Goal: Task Accomplishment & Management: Use online tool/utility

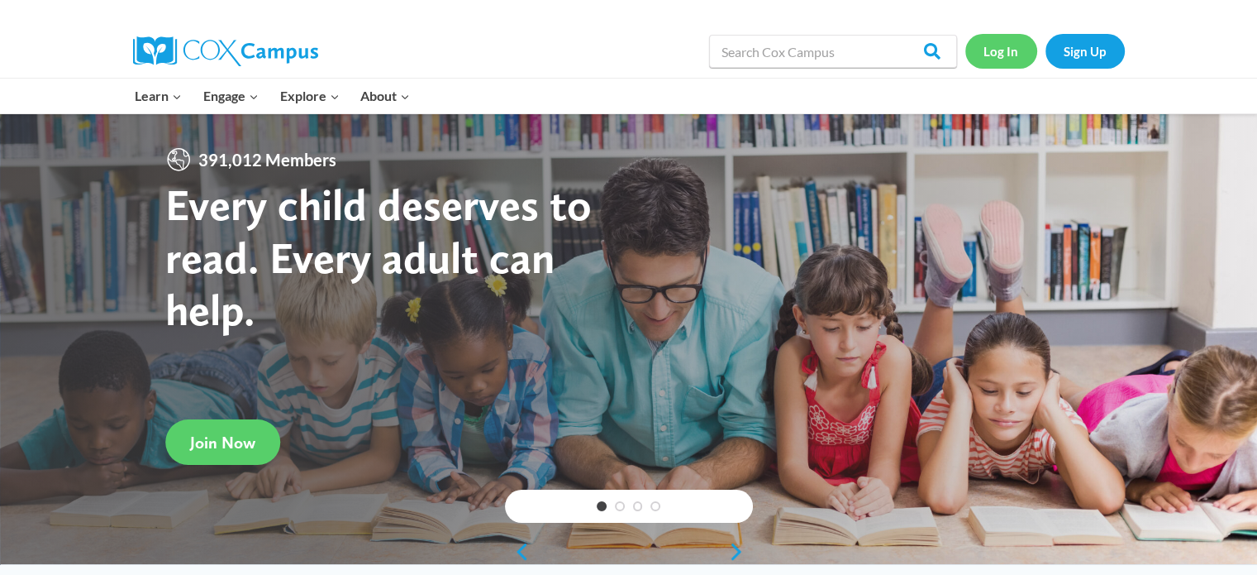
click at [1001, 57] on link "Log In" at bounding box center [1002, 51] width 72 height 34
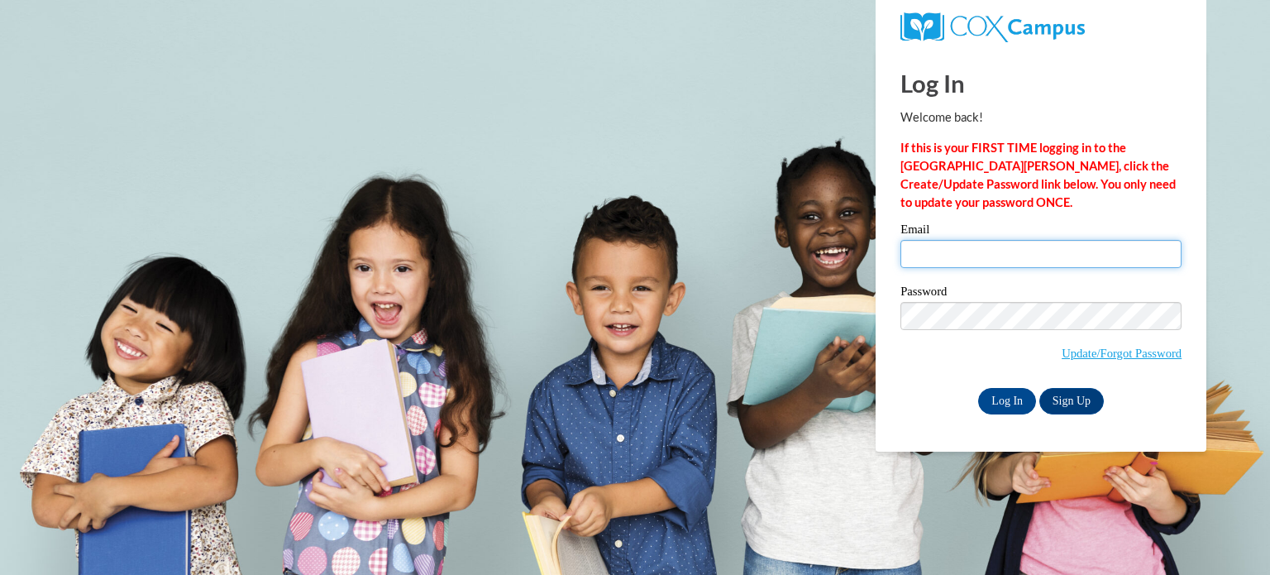
click at [1005, 259] on input "Email" at bounding box center [1040, 254] width 281 height 28
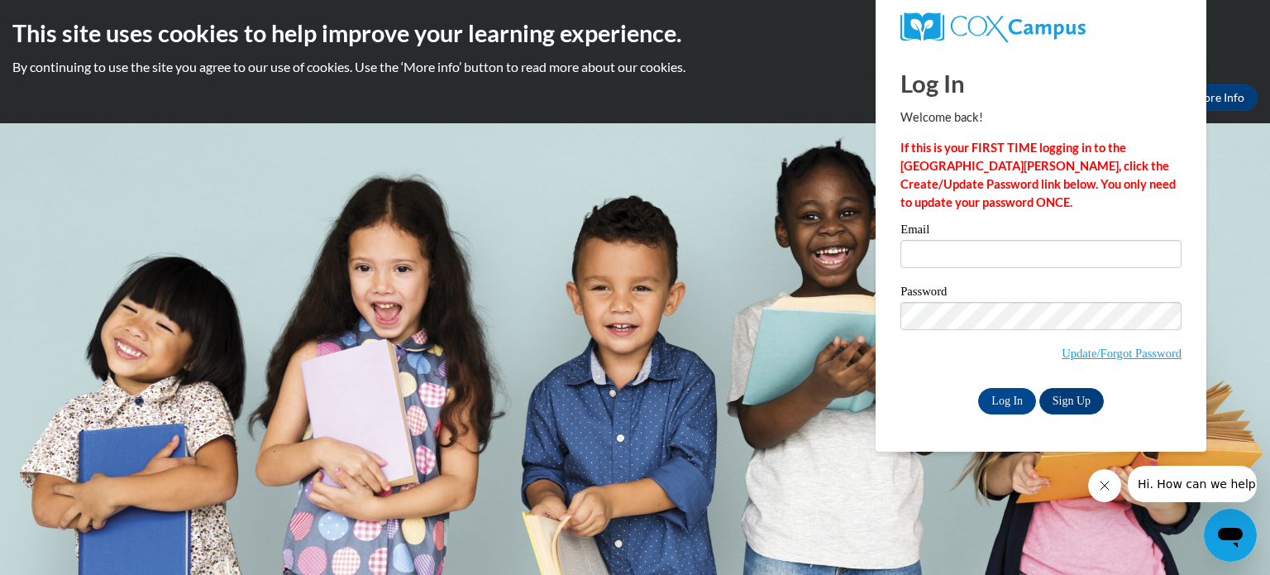
click at [900, 375] on div "Password Update/Forgot Password" at bounding box center [1040, 334] width 281 height 98
click at [952, 254] on input "Email" at bounding box center [1040, 254] width 281 height 28
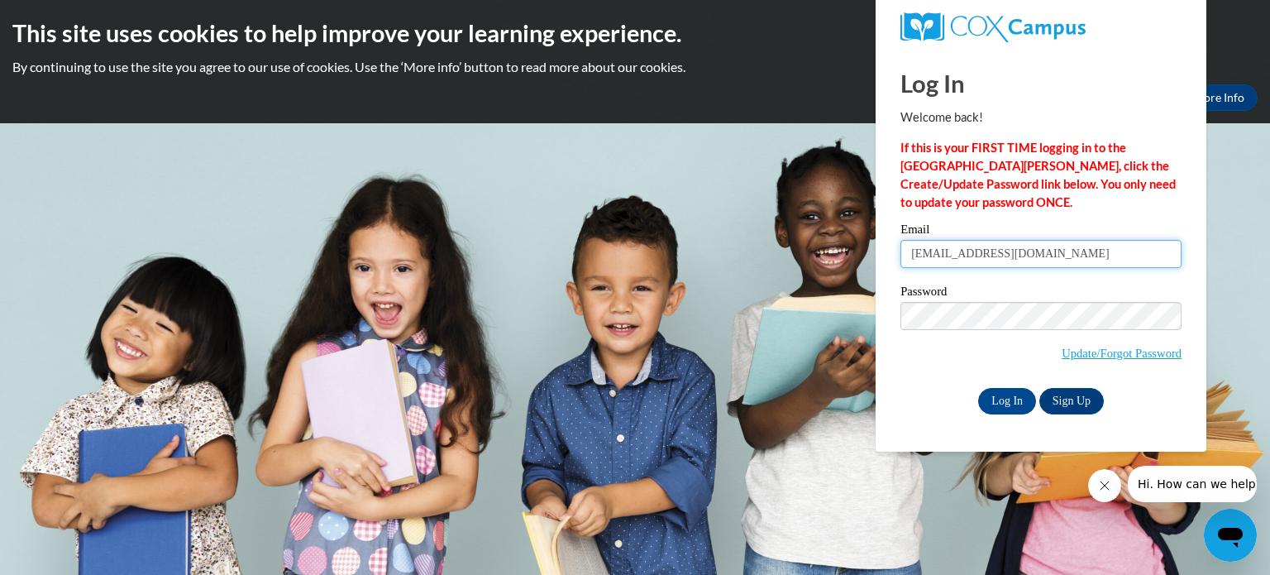
type input "[EMAIL_ADDRESS][DOMAIN_NAME]"
click at [1010, 403] on input "Log In" at bounding box center [1007, 401] width 58 height 26
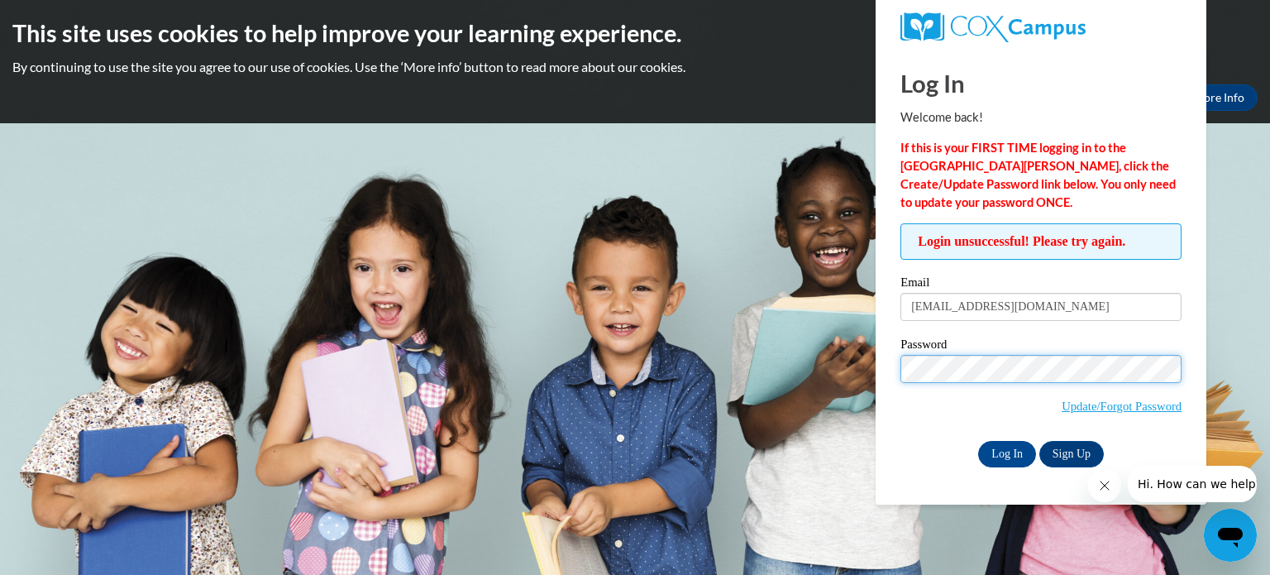
click at [978, 441] on input "Log In" at bounding box center [1007, 454] width 58 height 26
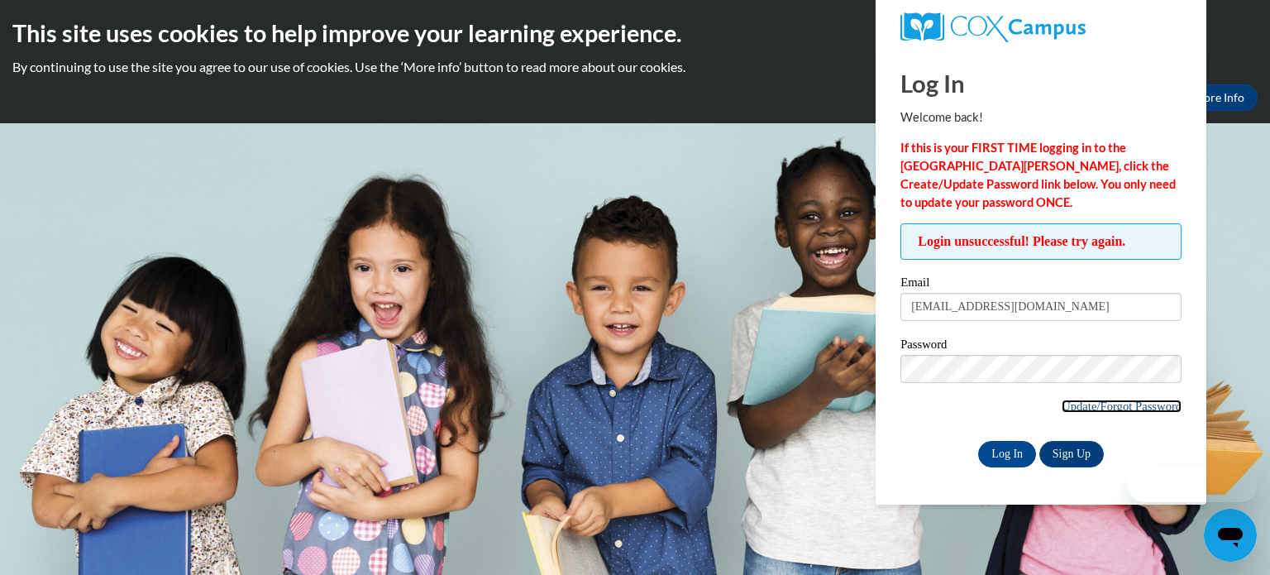
click at [1081, 408] on link "Update/Forgot Password" at bounding box center [1121, 405] width 120 height 13
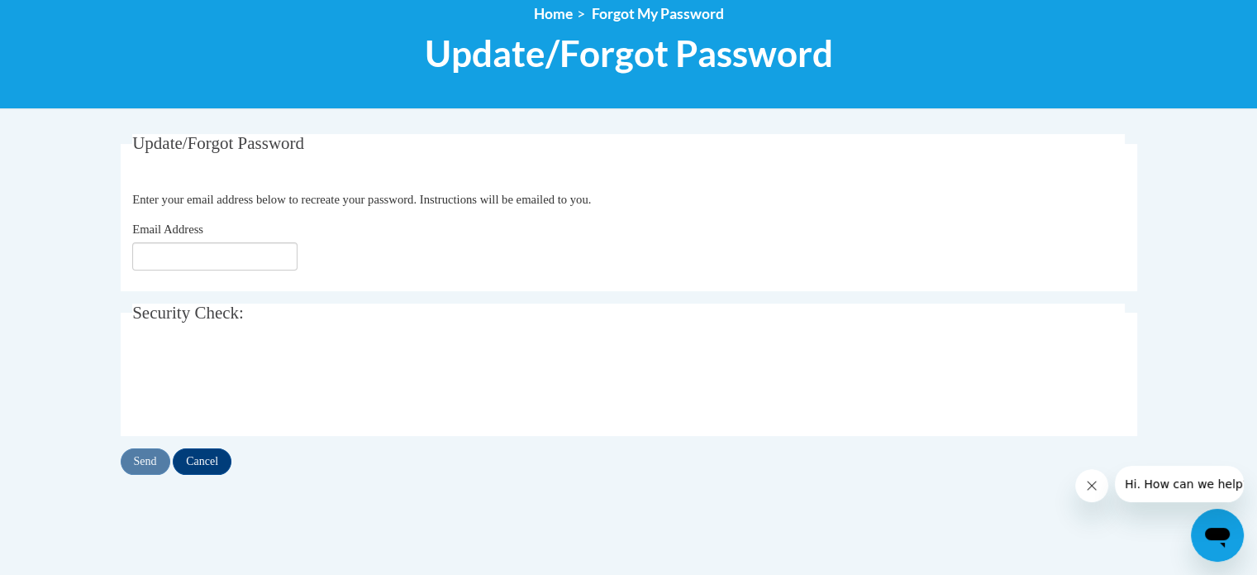
scroll to position [197, 0]
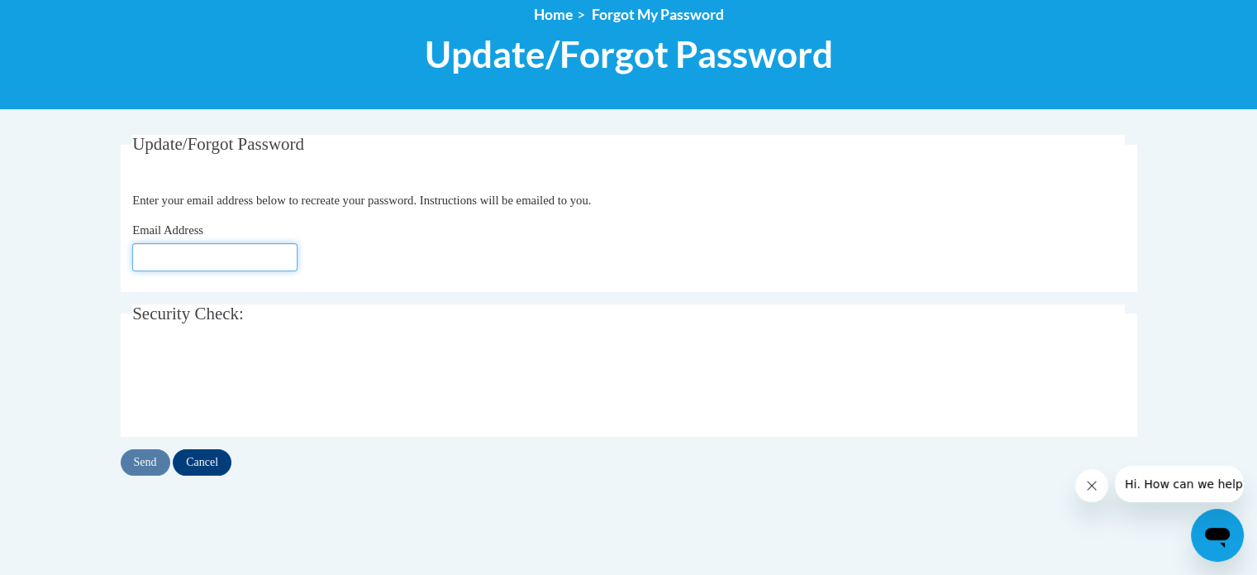
click at [204, 256] on input "Email Address" at bounding box center [214, 257] width 165 height 28
type input "[EMAIL_ADDRESS][DOMAIN_NAME]"
click at [132, 465] on input "Send" at bounding box center [146, 462] width 50 height 26
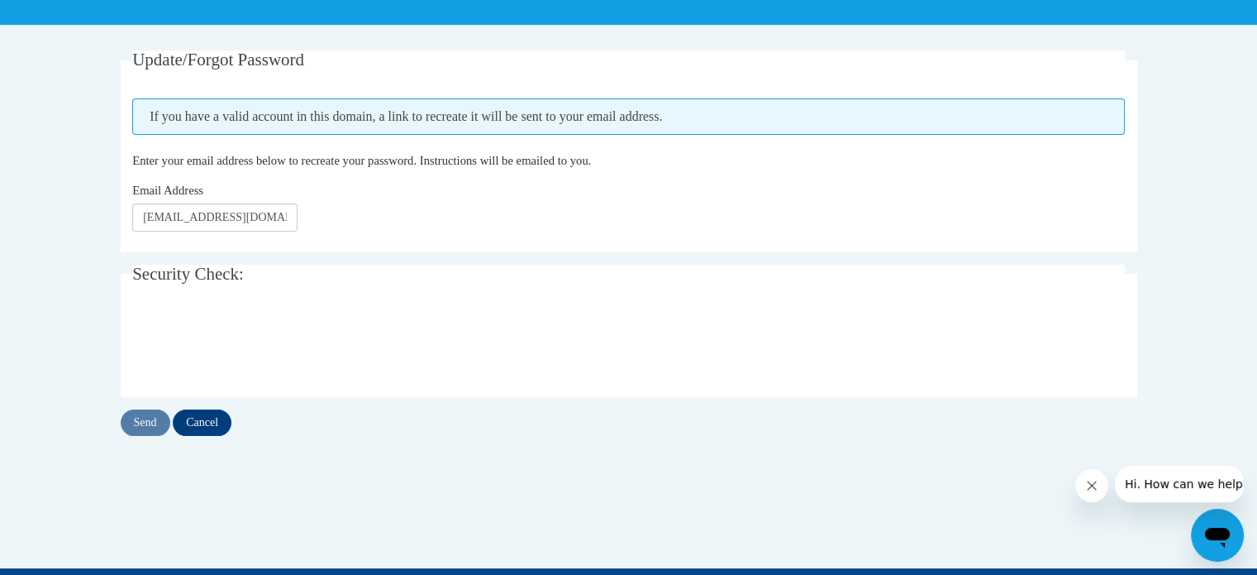
scroll to position [283, 0]
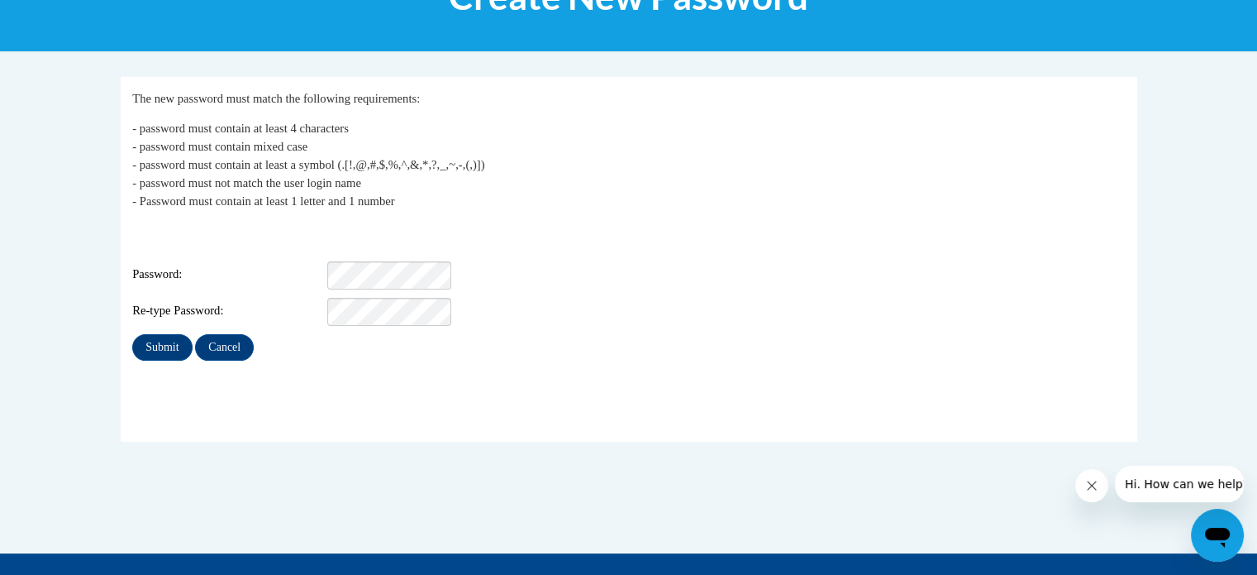
scroll to position [261, 0]
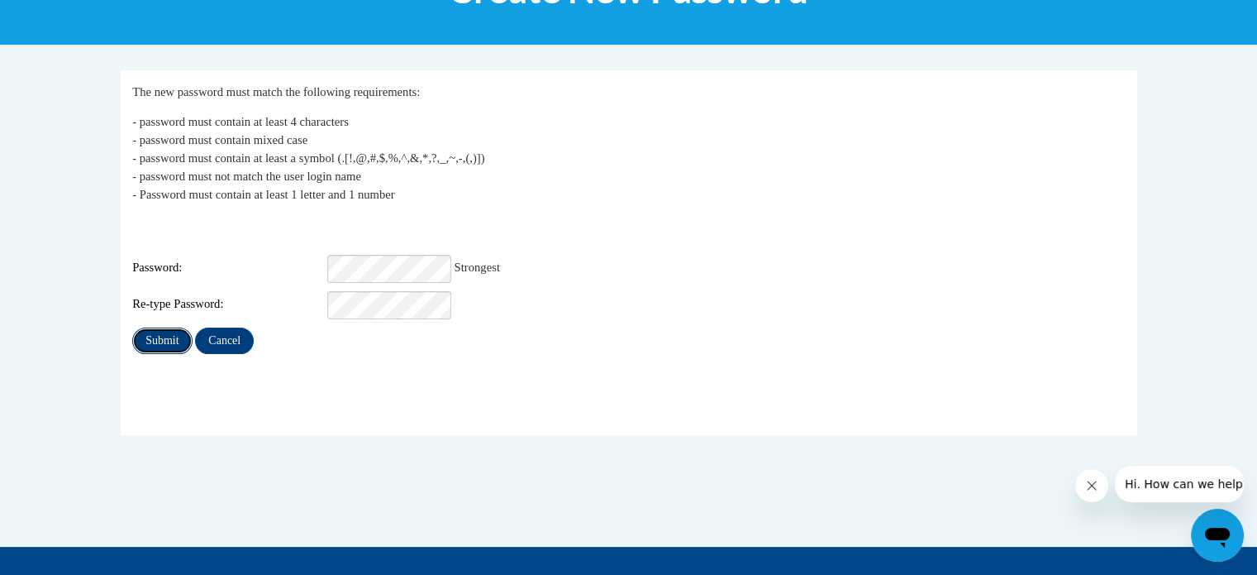
click at [162, 327] on input "Submit" at bounding box center [162, 340] width 60 height 26
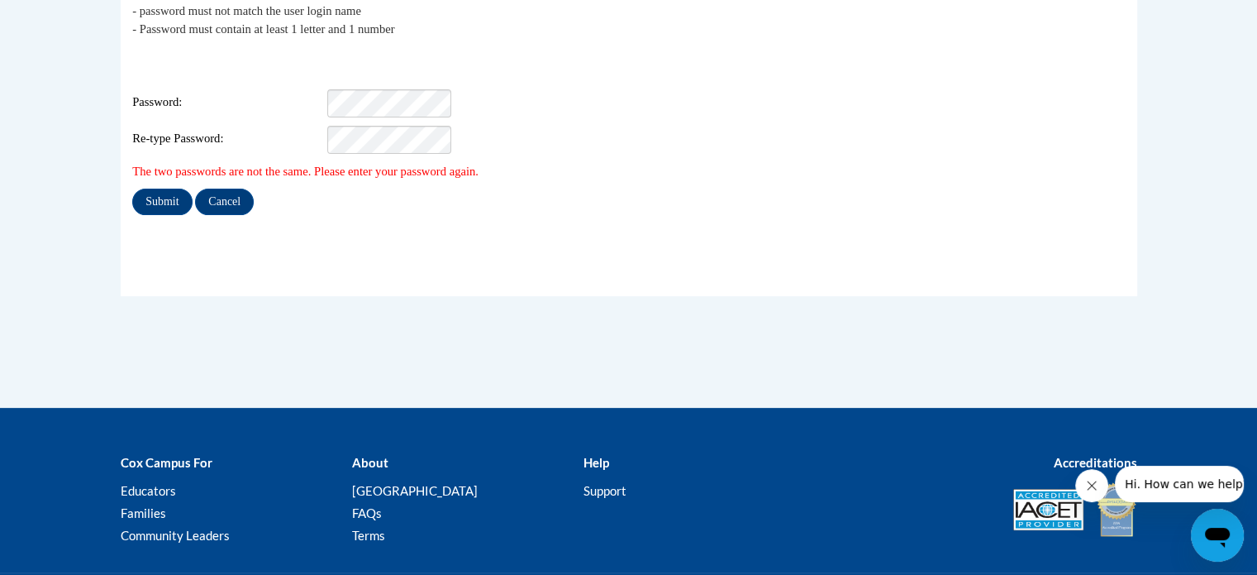
scroll to position [433, 0]
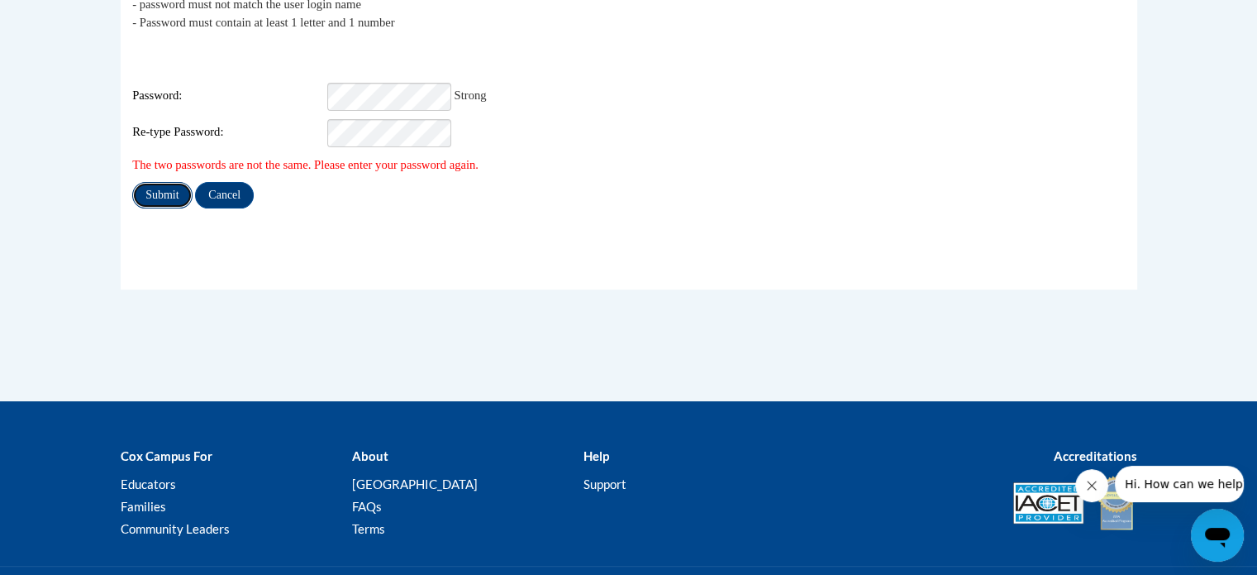
click at [164, 183] on input "Submit" at bounding box center [162, 195] width 60 height 26
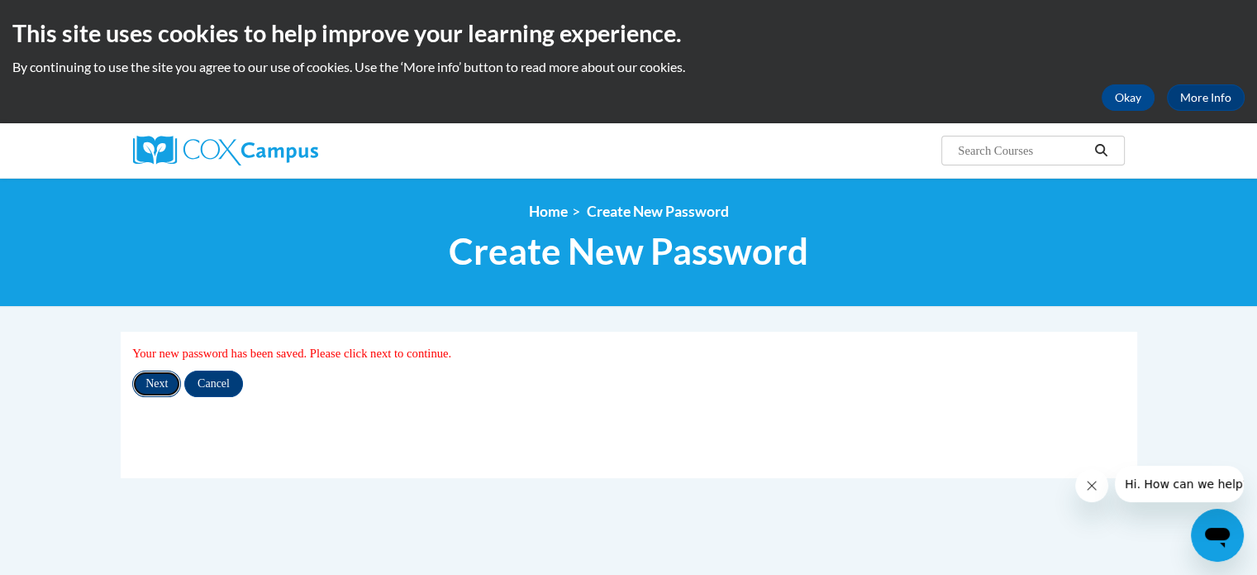
click at [144, 380] on input "Next" at bounding box center [156, 383] width 49 height 26
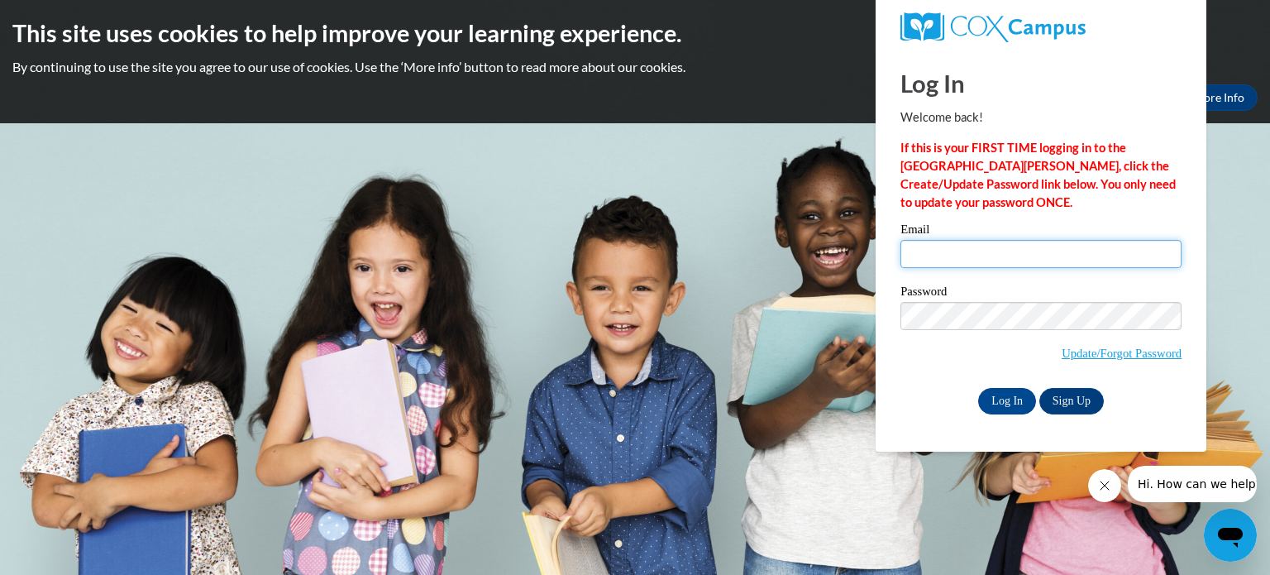
click at [1005, 255] on input "Email" at bounding box center [1040, 254] width 281 height 28
type input "JCREEL@KUSD.EDU"
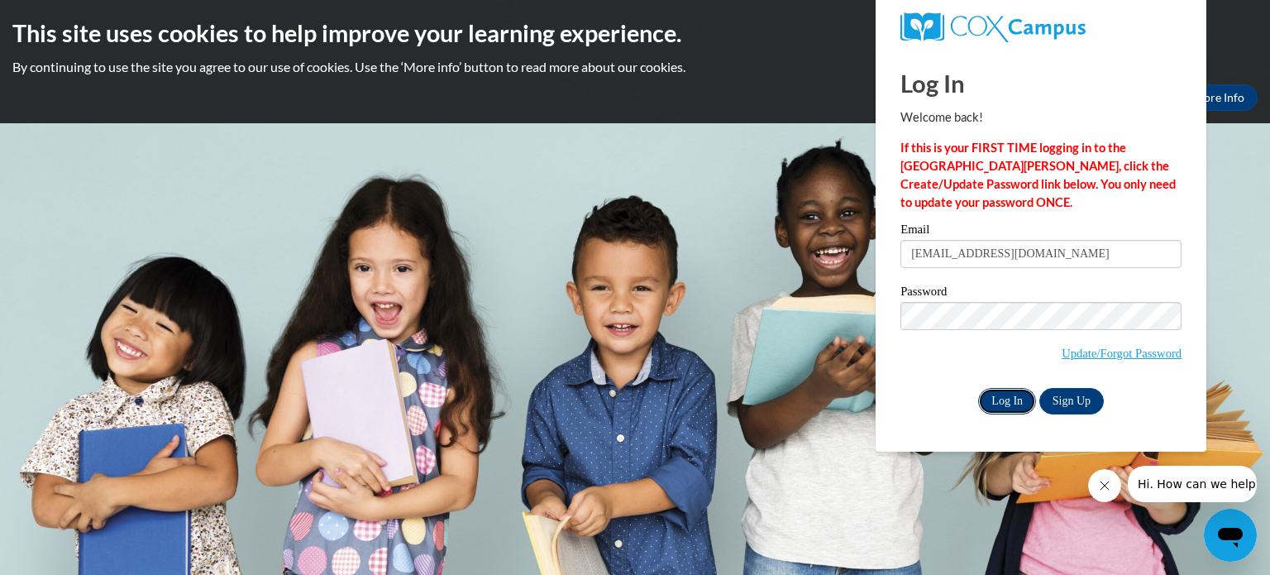
click at [995, 406] on input "Log In" at bounding box center [1007, 401] width 58 height 26
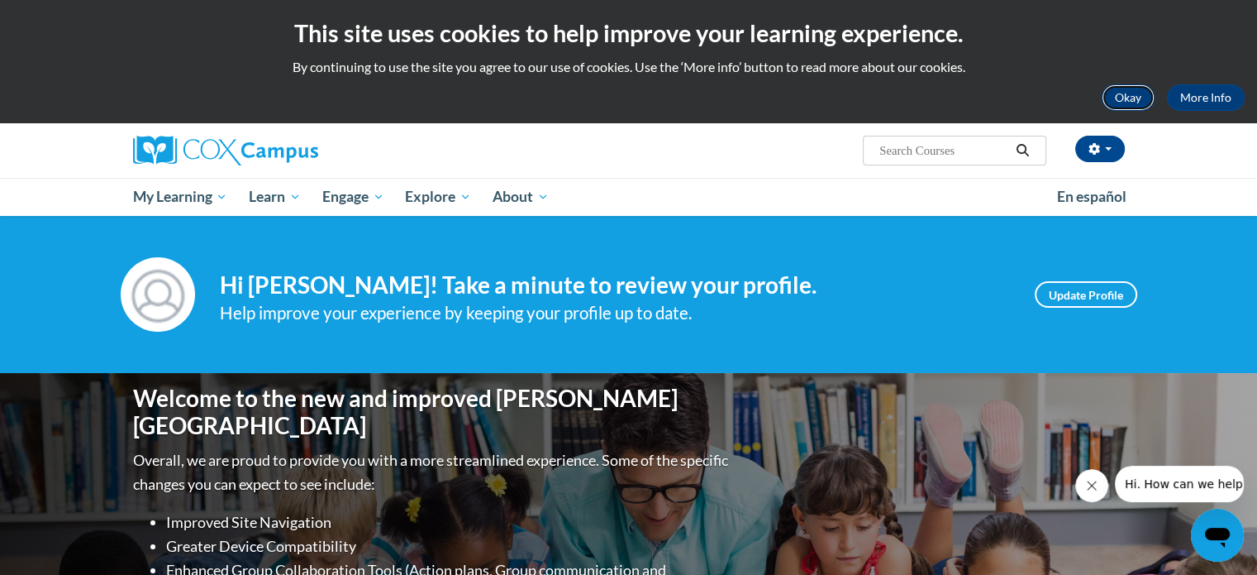
click at [1128, 88] on button "Okay" at bounding box center [1128, 97] width 53 height 26
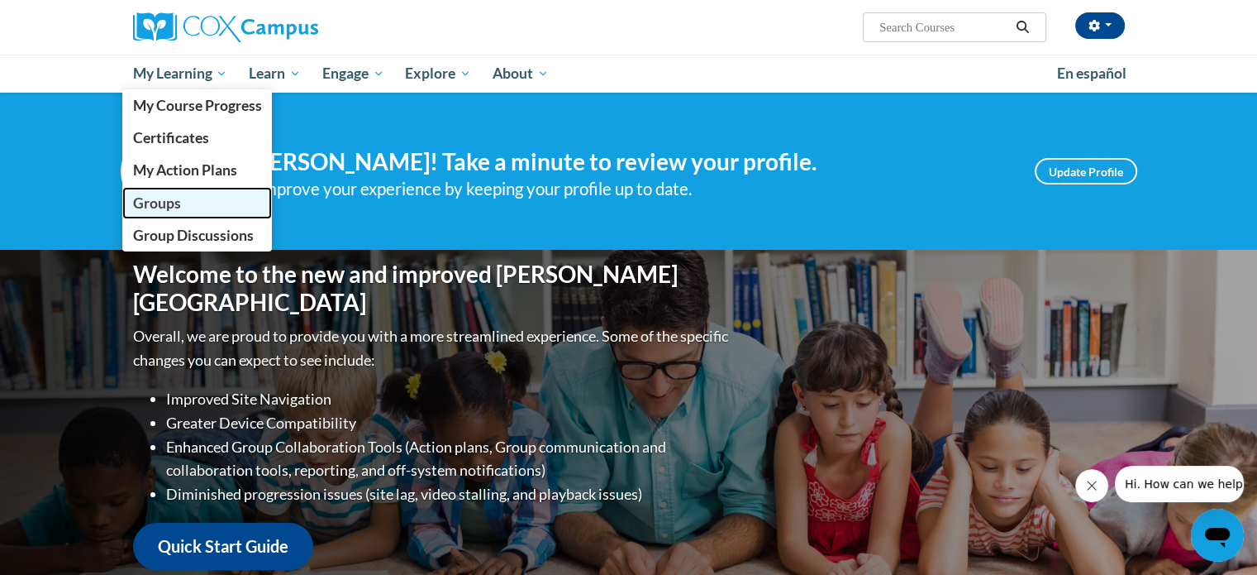
click at [157, 200] on span "Groups" at bounding box center [156, 202] width 48 height 17
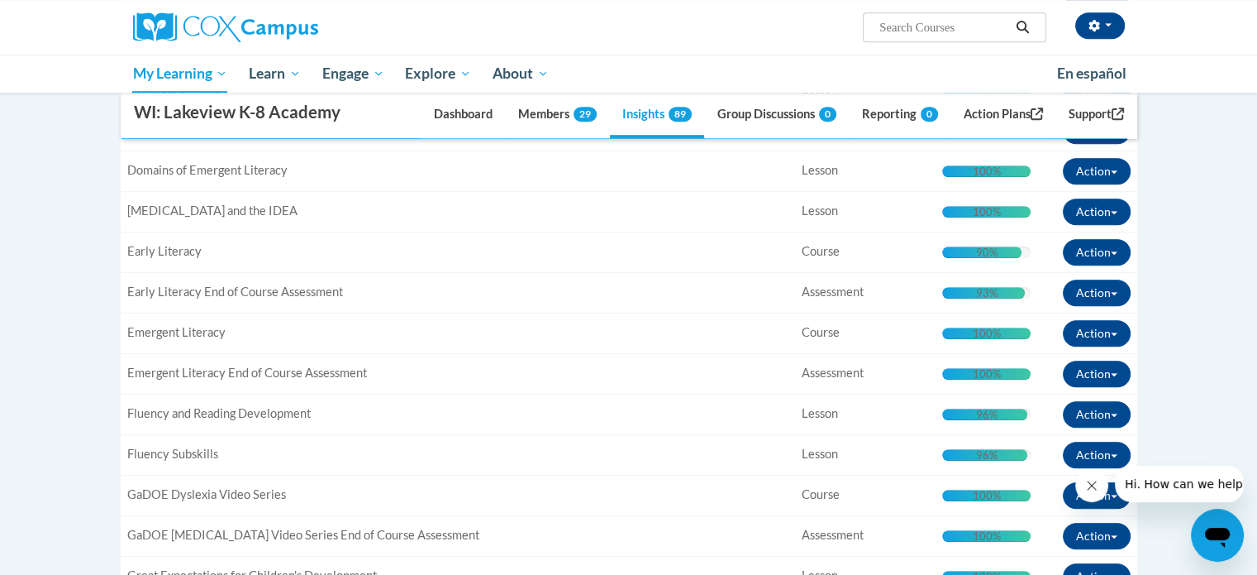
scroll to position [955, 0]
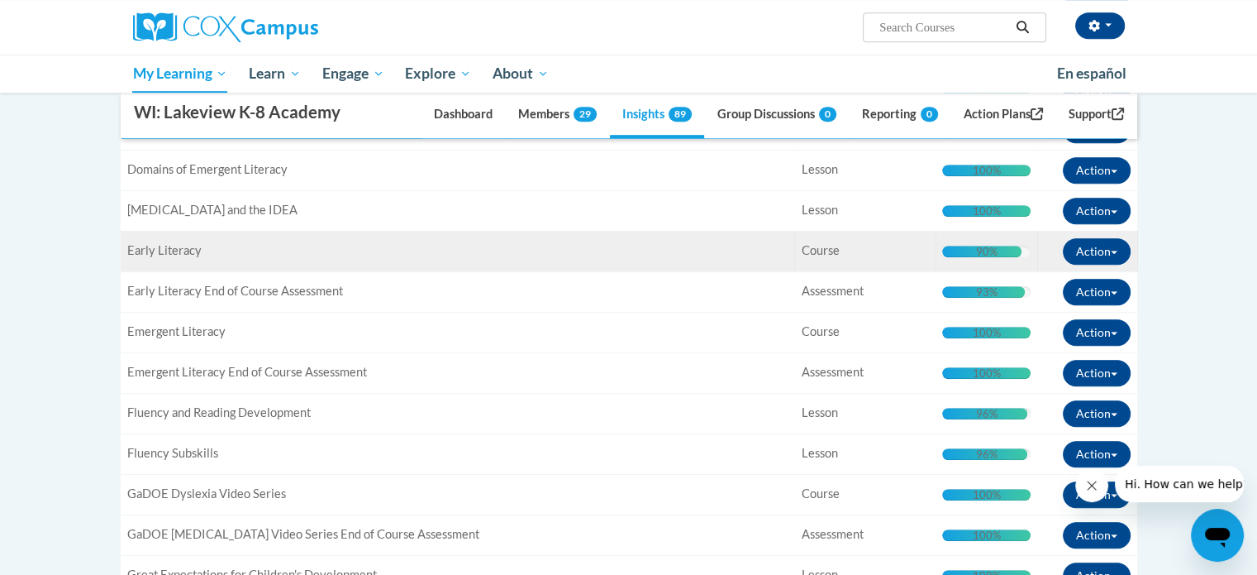
click at [327, 247] on div "Title: Early Literacy" at bounding box center [457, 250] width 661 height 17
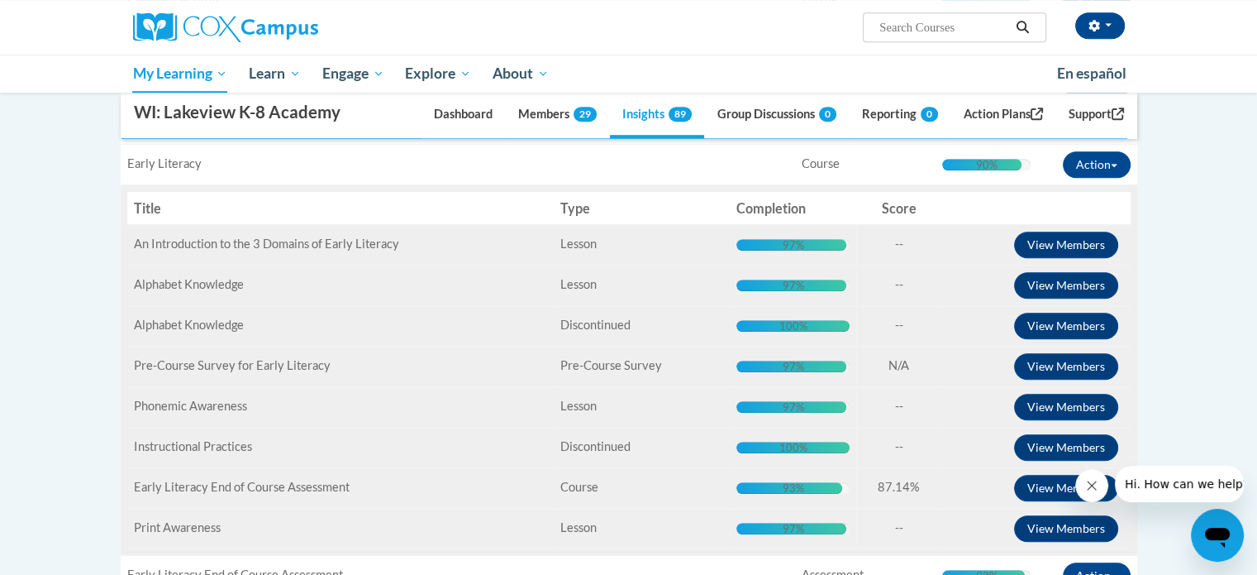
scroll to position [1042, 0]
click at [344, 357] on div "Title: Pre-Course Survey for Early Literacy" at bounding box center [341, 365] width 414 height 17
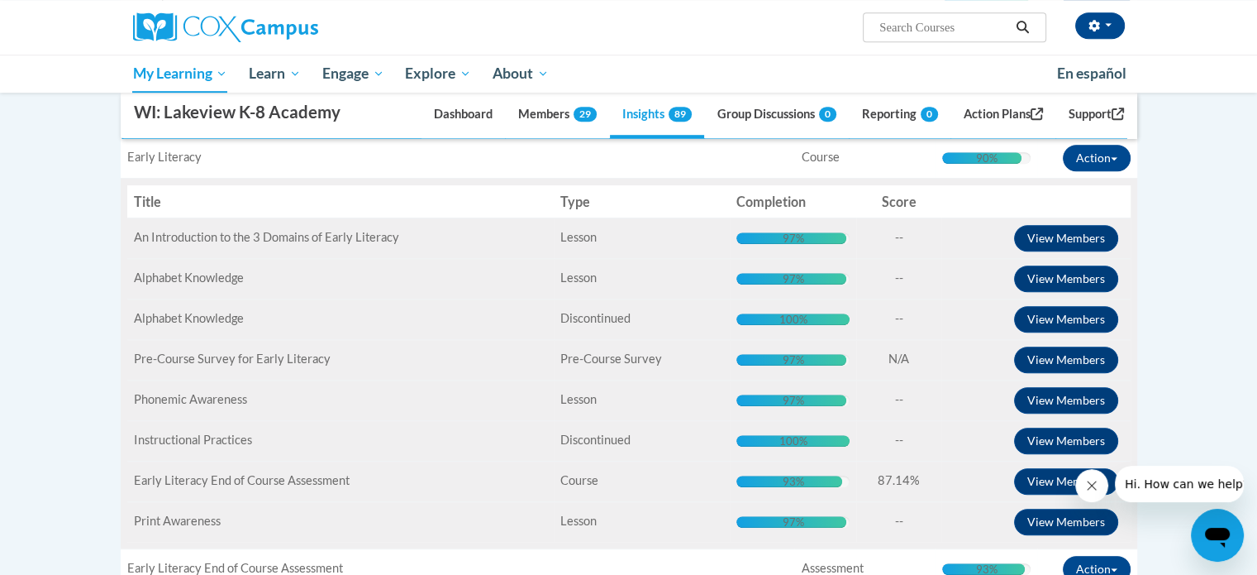
scroll to position [1048, 0]
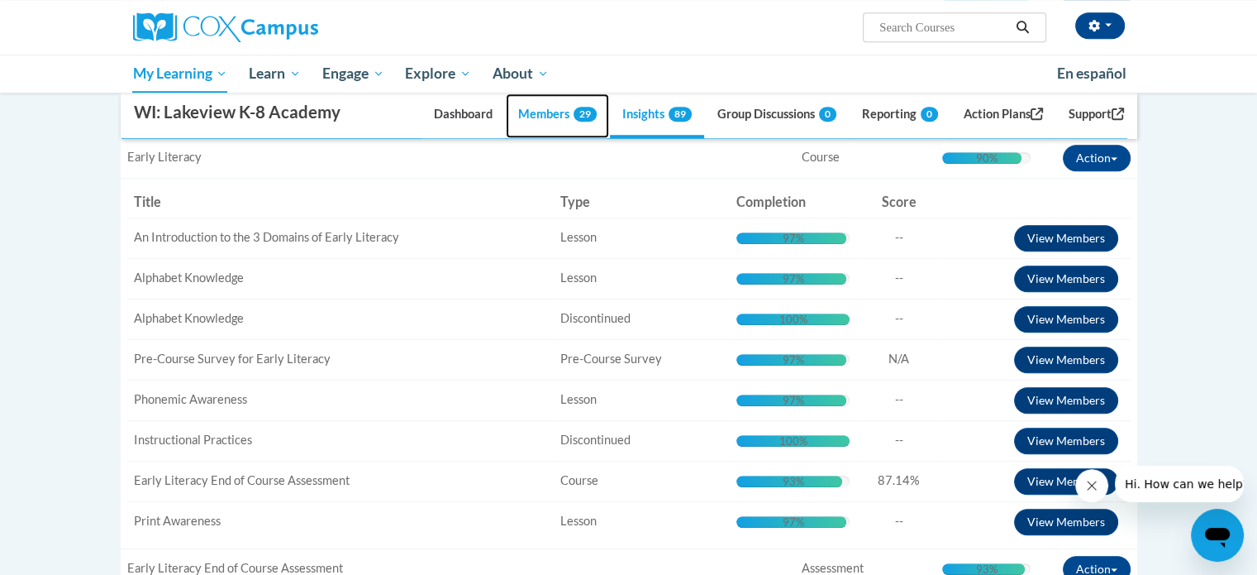
click at [508, 109] on link "Members 29" at bounding box center [557, 115] width 103 height 45
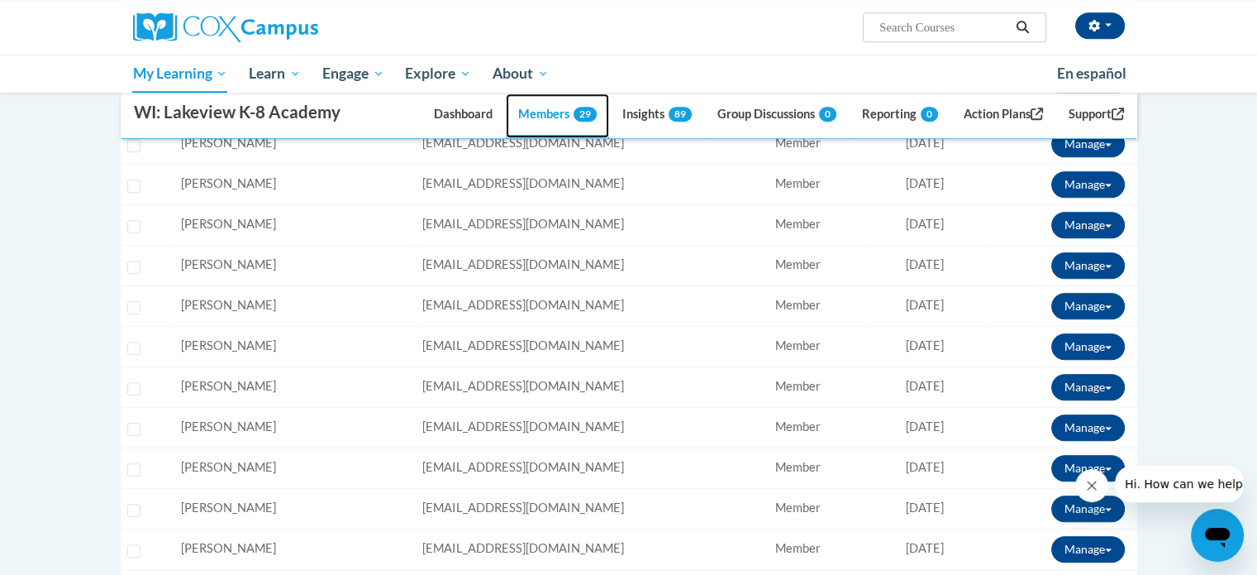
scroll to position [1357, 0]
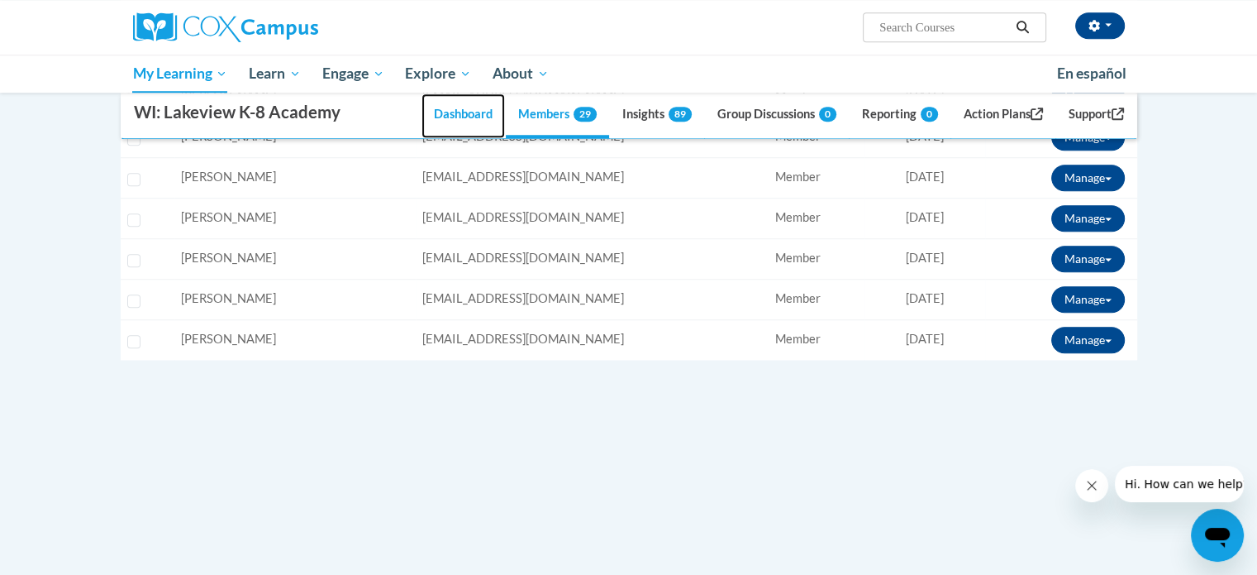
click at [451, 114] on link "Dashboard" at bounding box center [463, 115] width 83 height 45
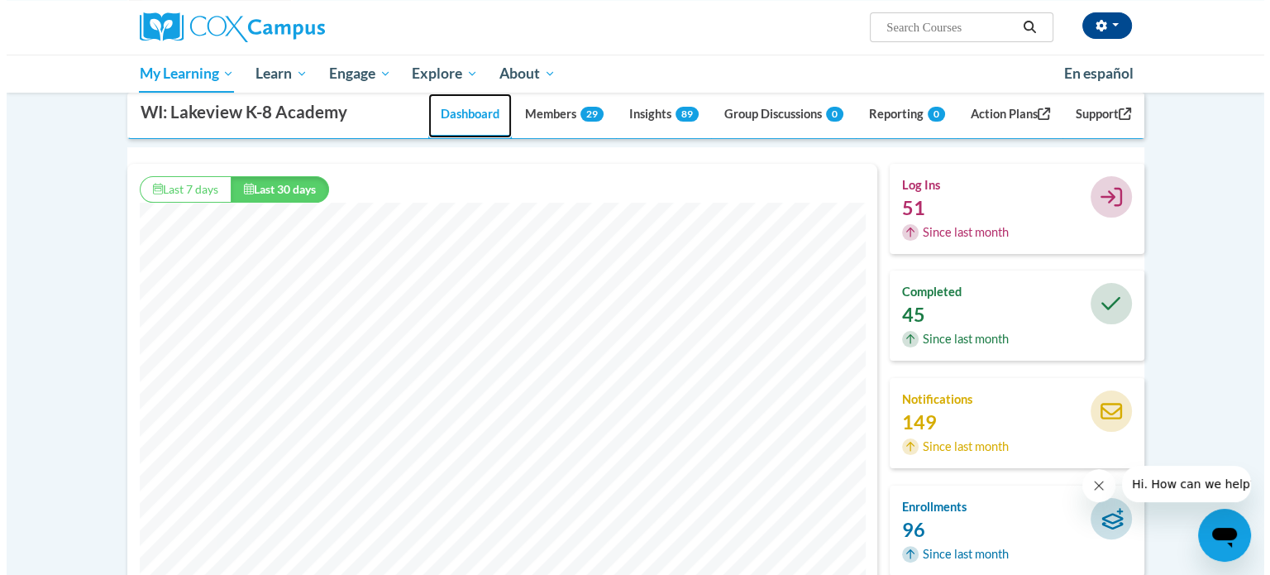
scroll to position [281, 0]
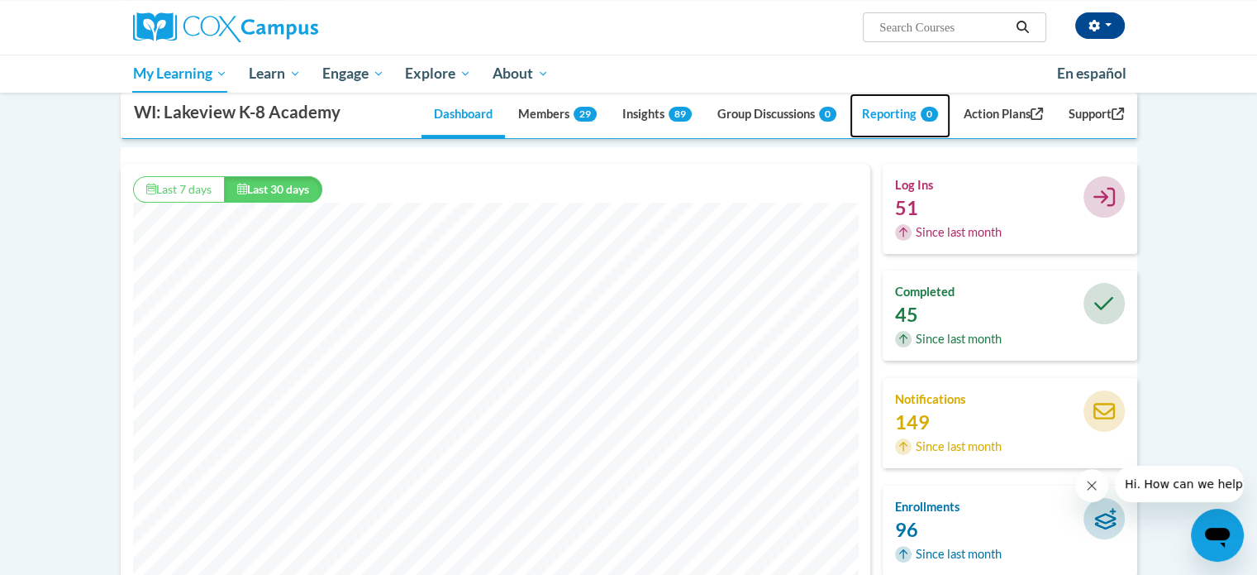
click at [894, 118] on link "Reporting 0" at bounding box center [900, 115] width 101 height 45
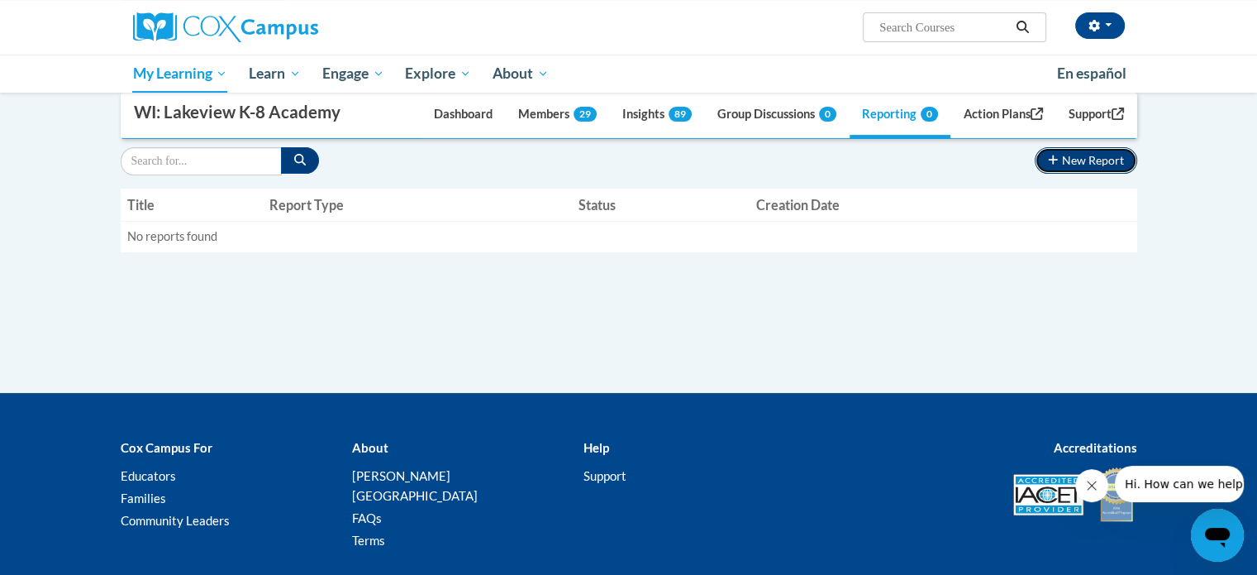
click at [1065, 162] on button "New Report" at bounding box center [1086, 160] width 102 height 26
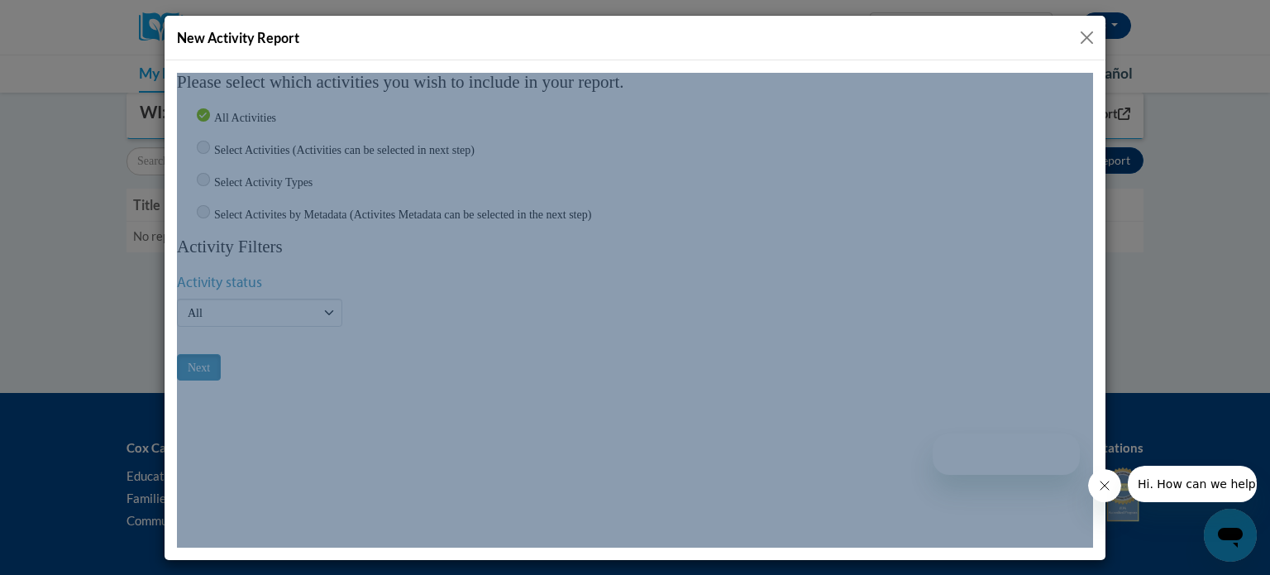
scroll to position [0, 0]
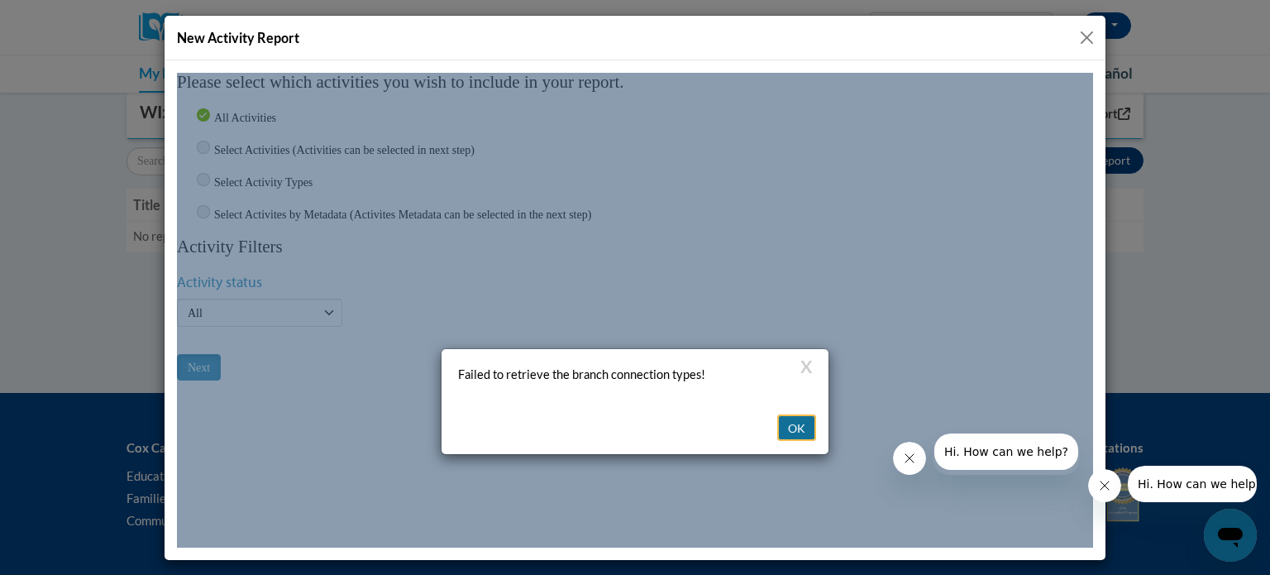
click at [800, 413] on button "OK" at bounding box center [796, 426] width 39 height 26
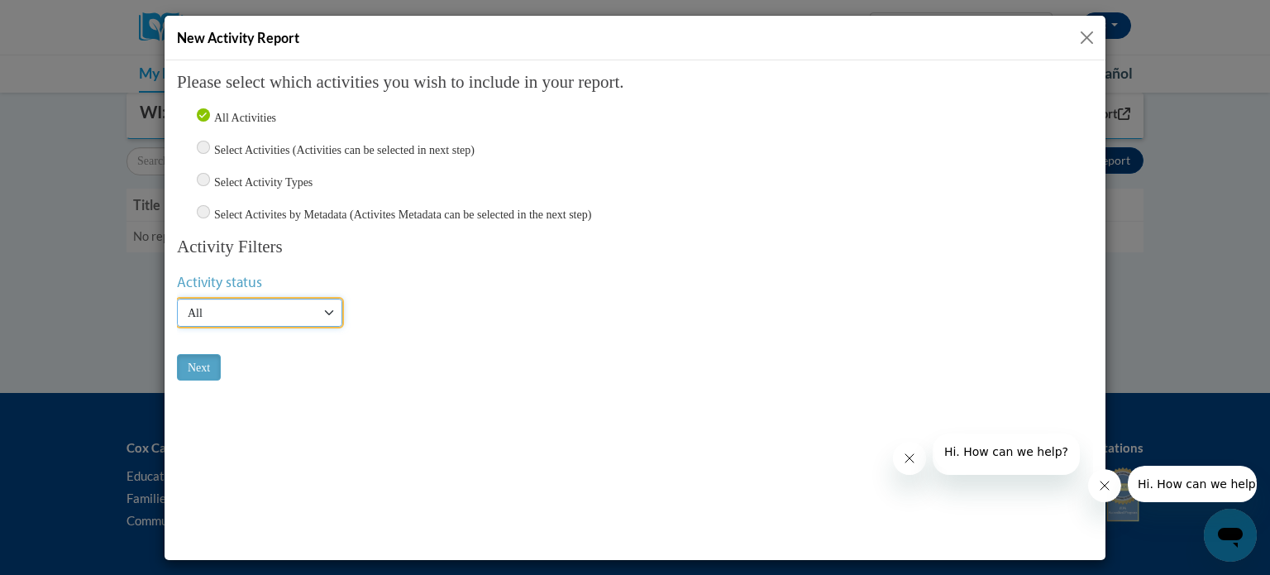
click at [325, 308] on select "Active Inactive All" at bounding box center [259, 312] width 165 height 28
click at [195, 365] on input "Next" at bounding box center [199, 366] width 44 height 26
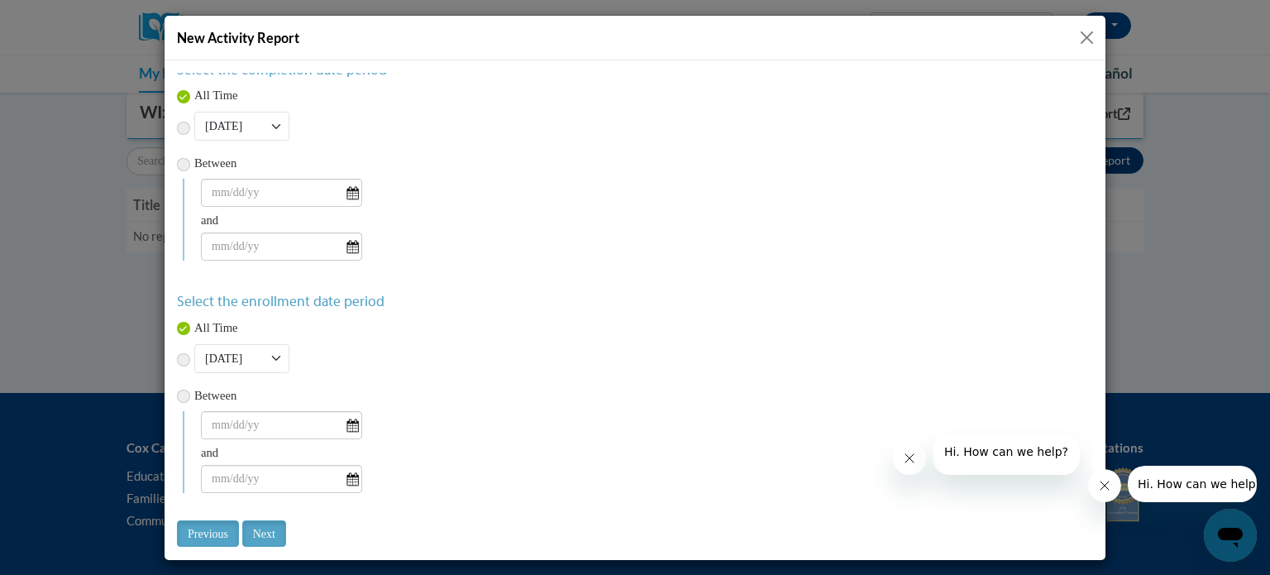
scroll to position [88, 0]
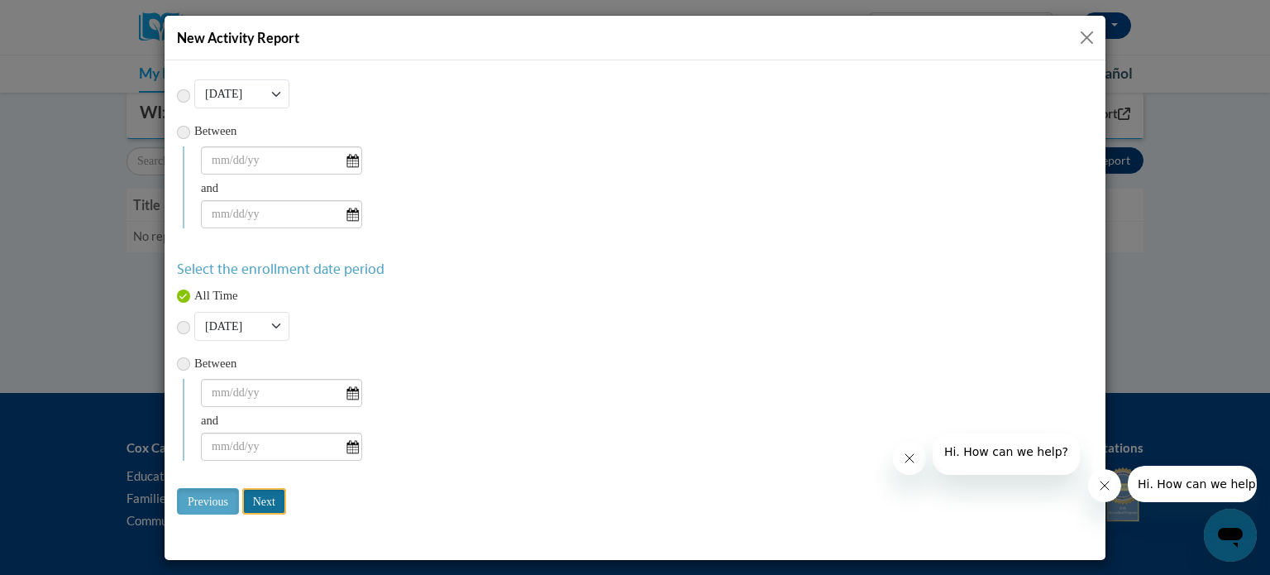
click at [264, 494] on input "Next" at bounding box center [264, 500] width 44 height 26
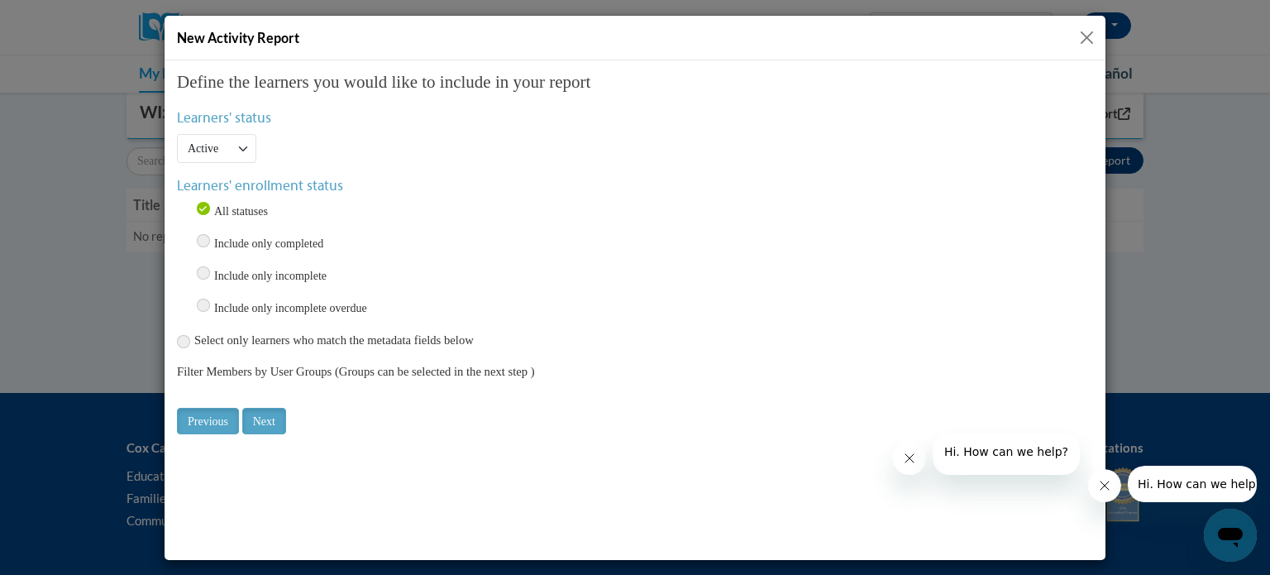
scroll to position [0, 0]
click at [201, 267] on input "Include only incomplete" at bounding box center [203, 271] width 13 height 13
radio input "true"
click at [262, 412] on input "Next" at bounding box center [264, 420] width 44 height 26
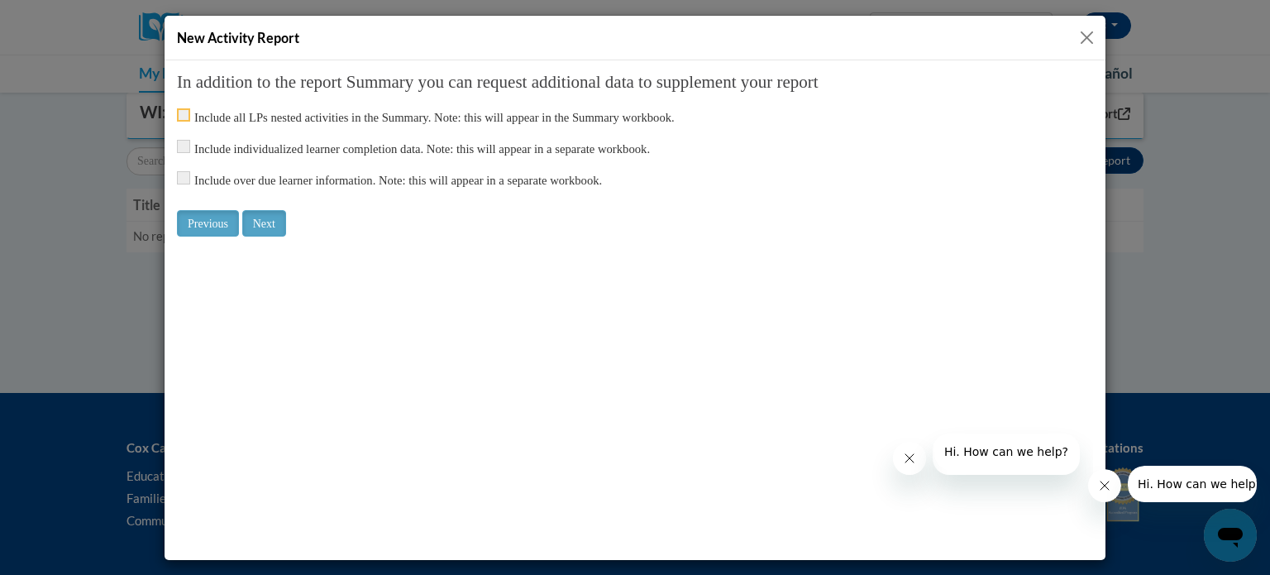
click at [184, 114] on input "checkbox" at bounding box center [183, 113] width 13 height 13
checkbox input "true"
click at [183, 145] on input "checkbox" at bounding box center [183, 145] width 13 height 13
checkbox input "true"
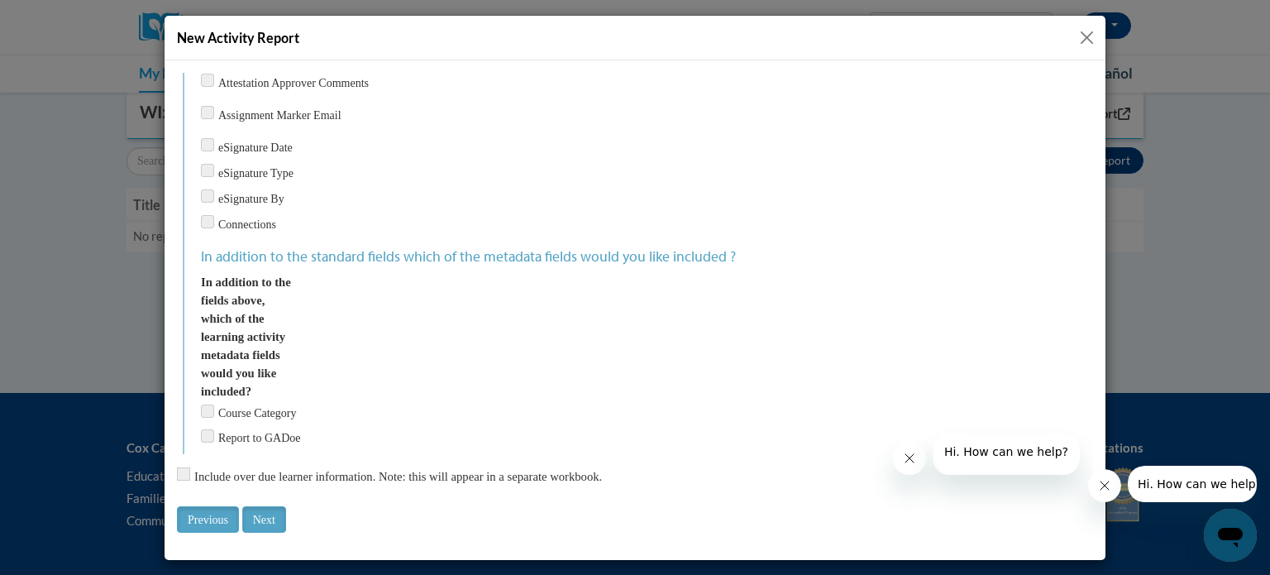
scroll to position [759, 0]
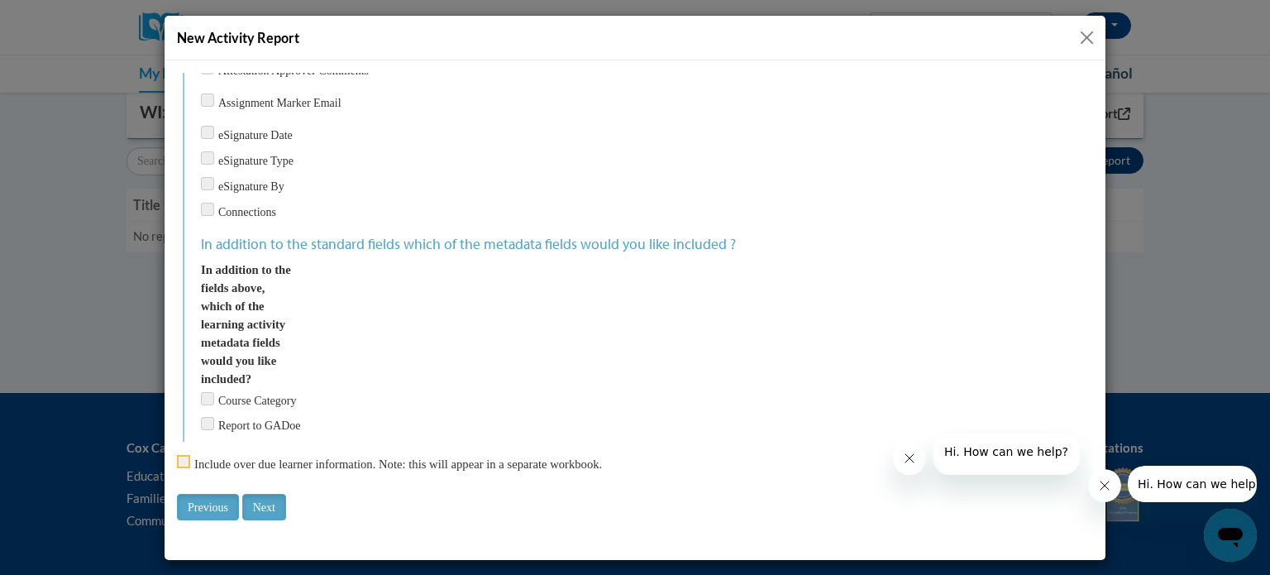
click at [184, 454] on input "checkbox" at bounding box center [183, 460] width 13 height 13
checkbox input "true"
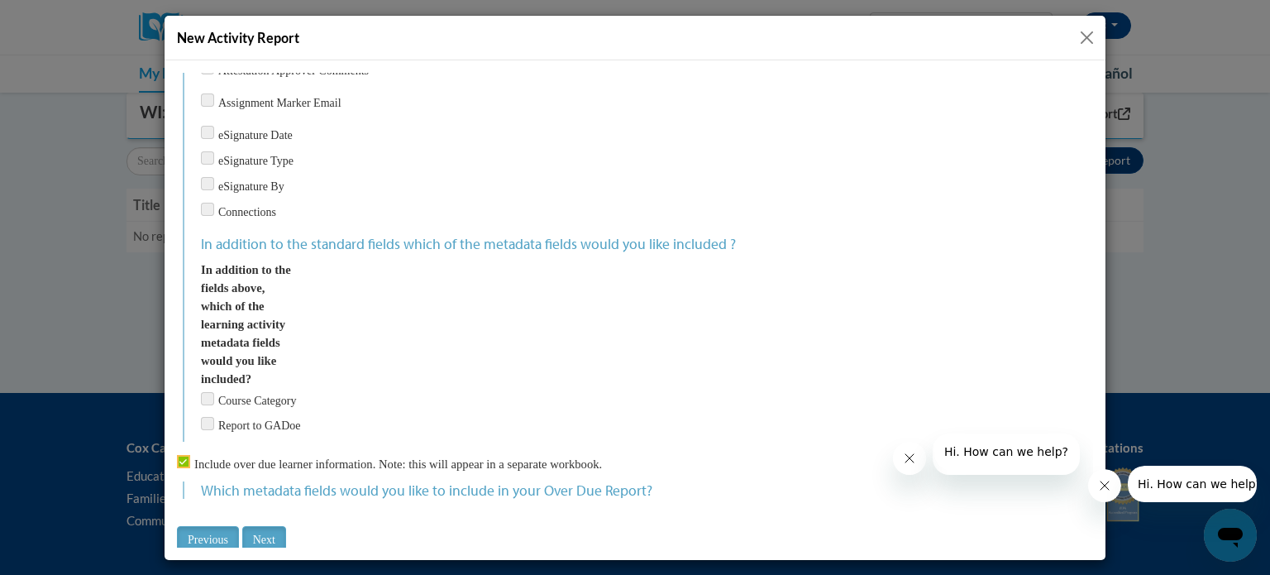
scroll to position [791, 0]
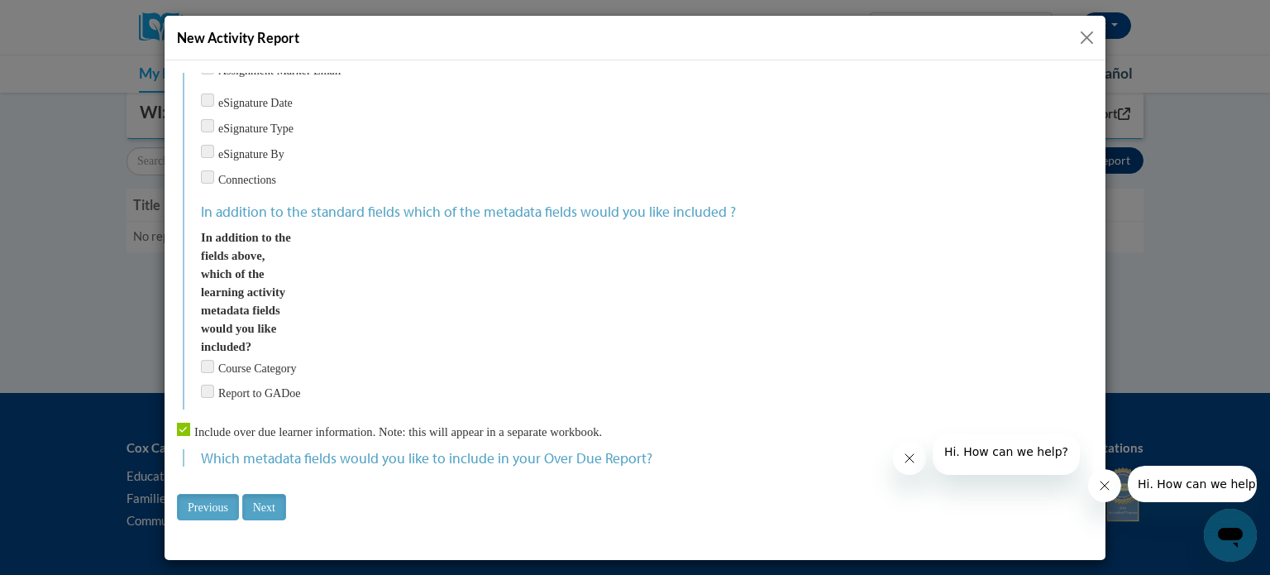
click at [207, 359] on input "Course Category" at bounding box center [207, 365] width 13 height 13
checkbox input "true"
click at [275, 502] on input "Next" at bounding box center [264, 506] width 44 height 26
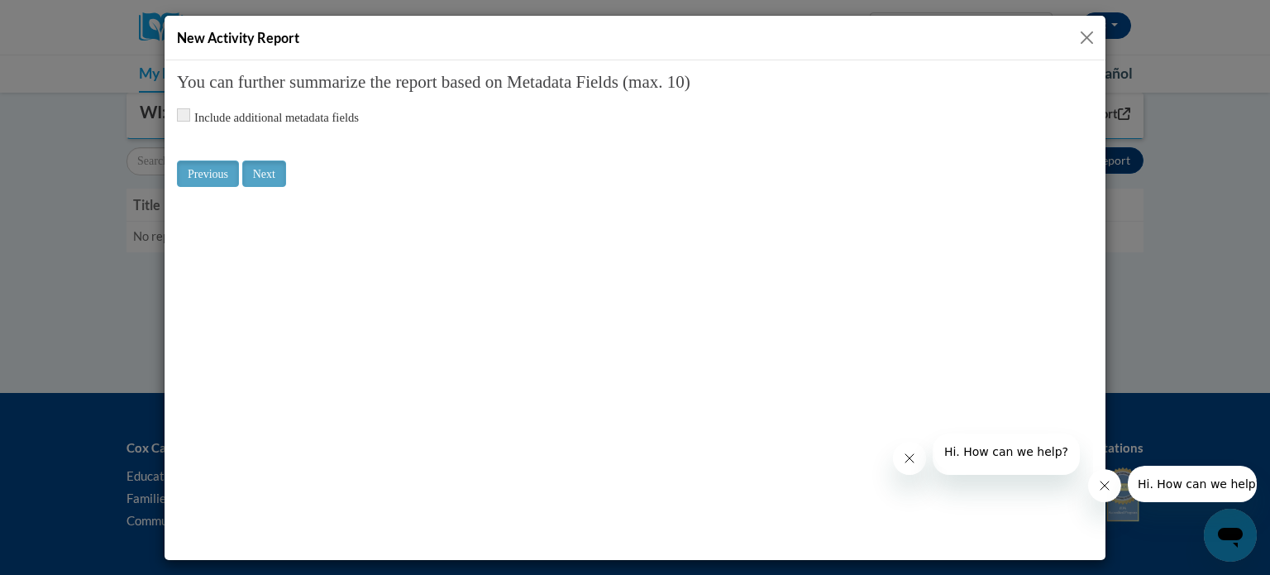
scroll to position [0, 0]
click at [278, 170] on input "Next" at bounding box center [264, 173] width 44 height 26
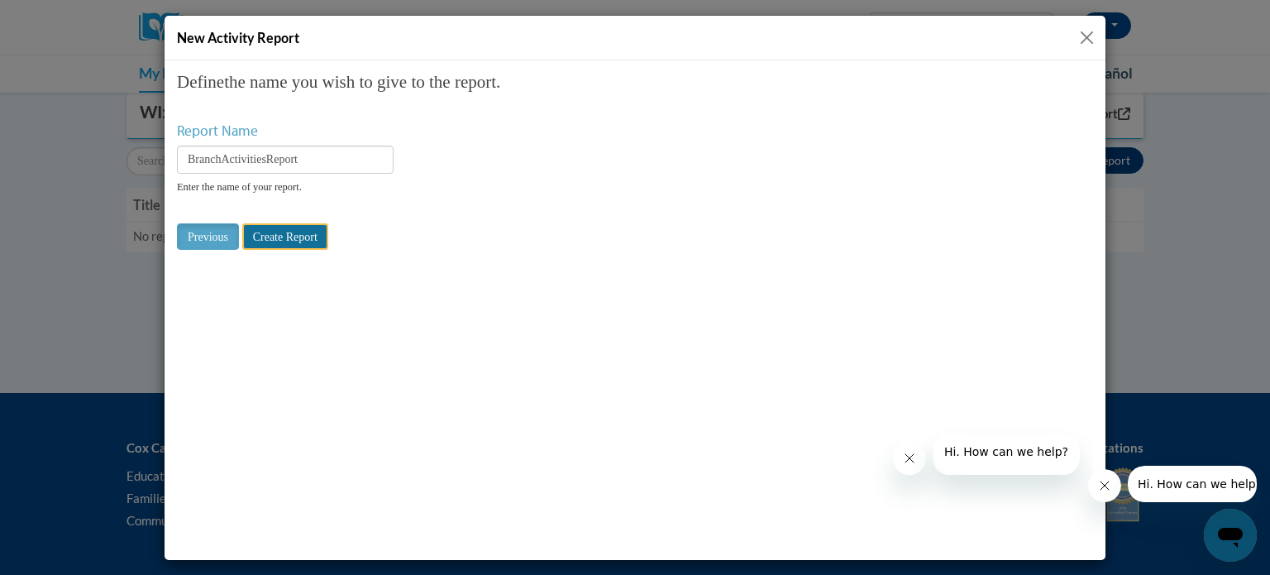
click at [275, 242] on input "Create Report" at bounding box center [285, 235] width 86 height 26
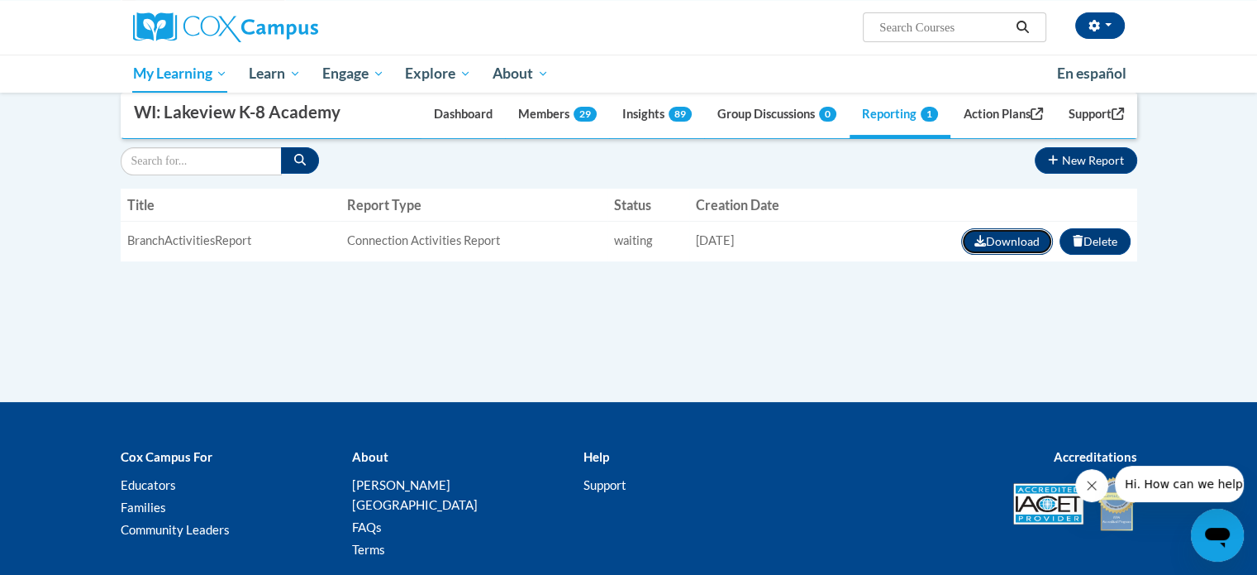
click at [979, 237] on icon "button" at bounding box center [981, 241] width 12 height 12
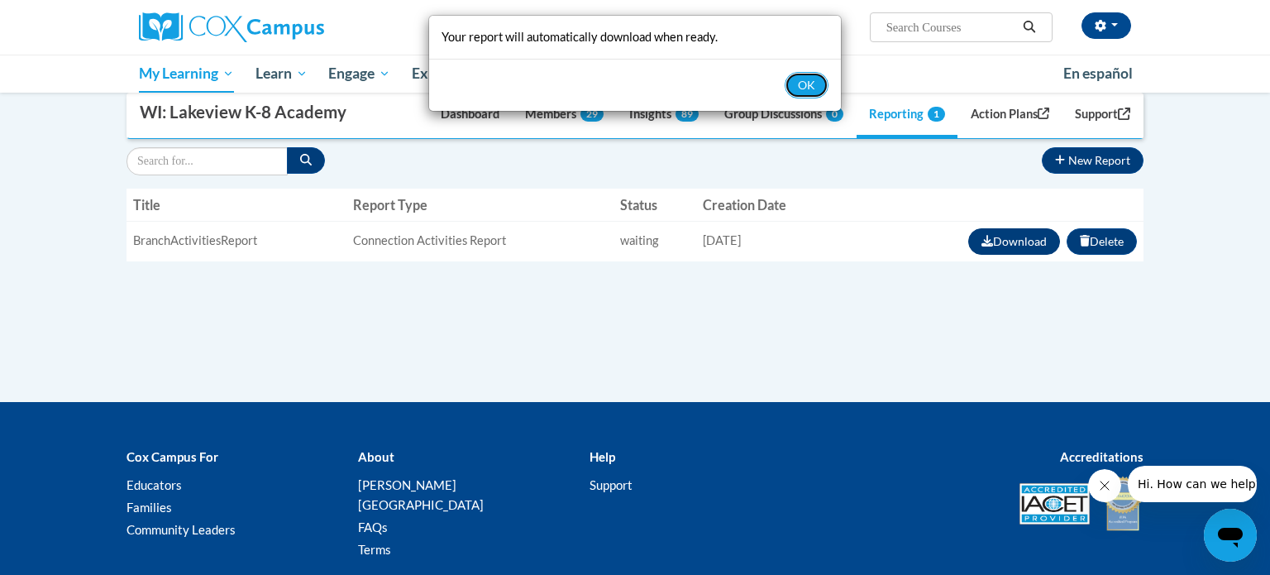
click at [785, 72] on button "OK" at bounding box center [807, 85] width 44 height 26
